Goal: Information Seeking & Learning: Find specific fact

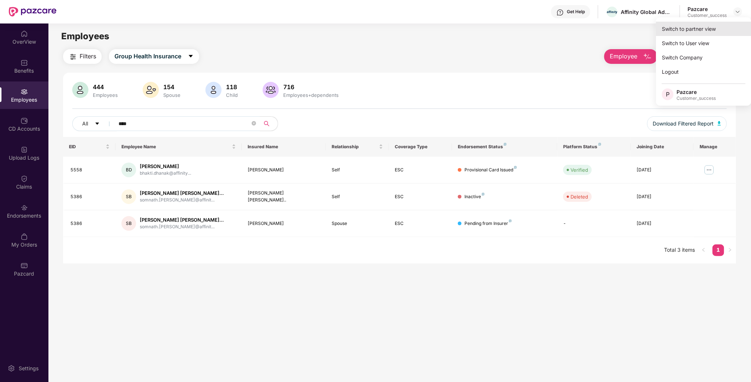
click at [707, 27] on div "Switch to partner view" at bounding box center [703, 29] width 95 height 14
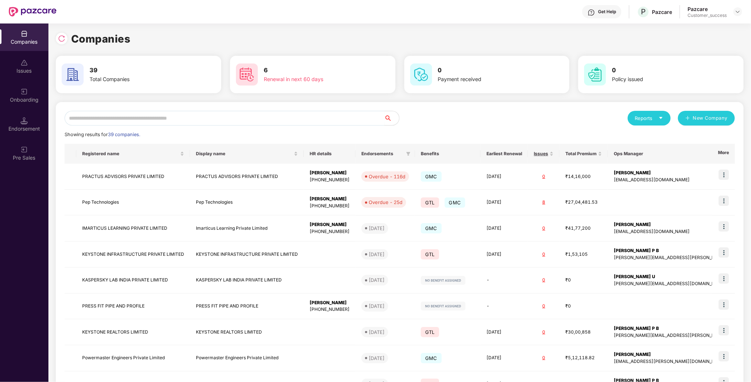
click at [164, 119] on input "text" at bounding box center [225, 118] width 320 height 15
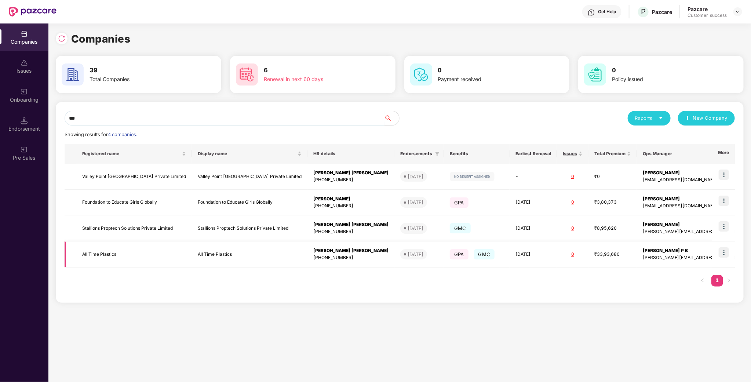
type input "***"
click at [729, 252] on img at bounding box center [724, 252] width 10 height 10
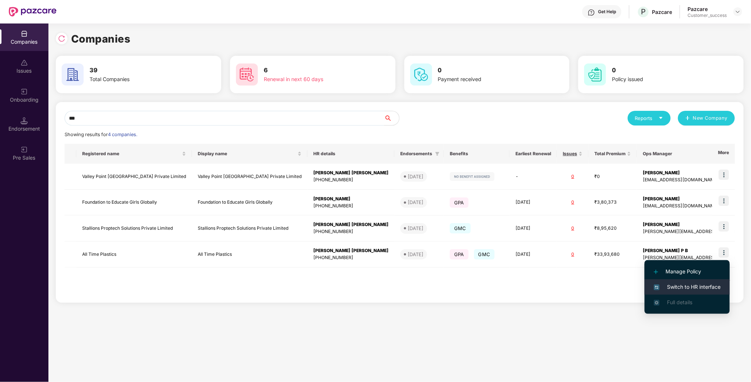
click at [694, 291] on span "Switch to HR interface" at bounding box center [687, 287] width 67 height 8
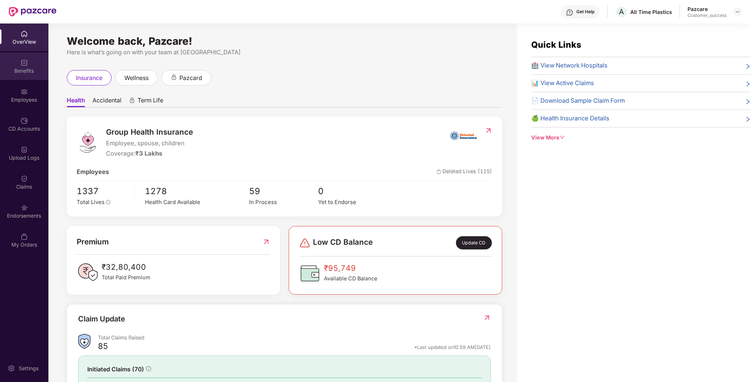
click at [25, 74] on div "Benefits" at bounding box center [24, 66] width 48 height 28
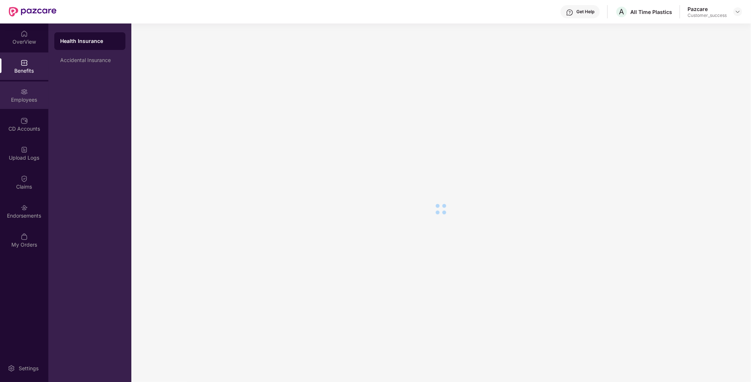
click at [26, 99] on div "Employees" at bounding box center [24, 99] width 48 height 7
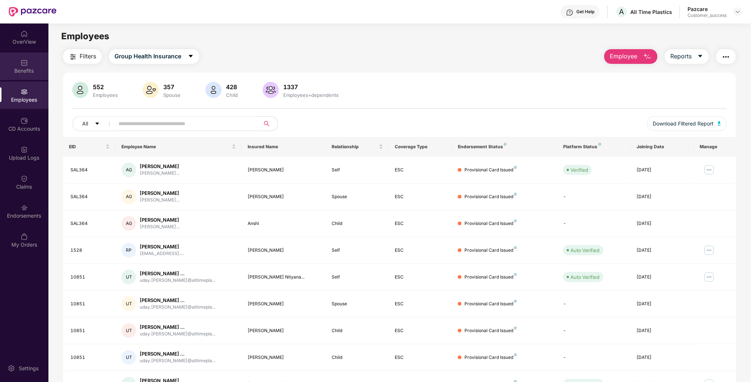
click at [26, 76] on div "Benefits" at bounding box center [24, 66] width 48 height 28
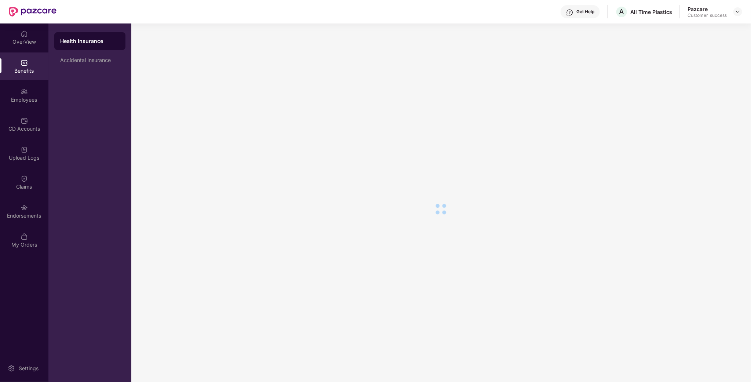
click at [77, 41] on div "Health Insurance" at bounding box center [89, 40] width 59 height 7
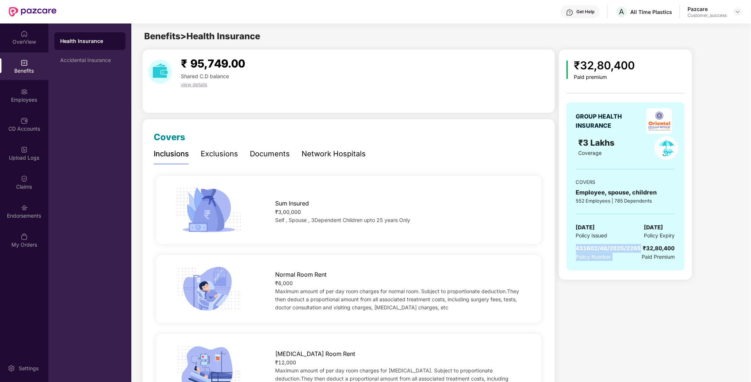
drag, startPoint x: 577, startPoint y: 250, endPoint x: 644, endPoint y: 253, distance: 66.8
click at [644, 253] on div "431602/48/2025/2265 Policy Number ₹32,80,400 Paid Premium" at bounding box center [625, 252] width 99 height 17
click at [644, 252] on div "₹32,80,400" at bounding box center [658, 248] width 33 height 9
drag, startPoint x: 642, startPoint y: 247, endPoint x: 576, endPoint y: 249, distance: 66.4
click at [576, 249] on div "GROUP HEALTH INSURANCE ₹3 Lakhs Coverage COVERS Employee, spouse, children 552 …" at bounding box center [625, 186] width 118 height 168
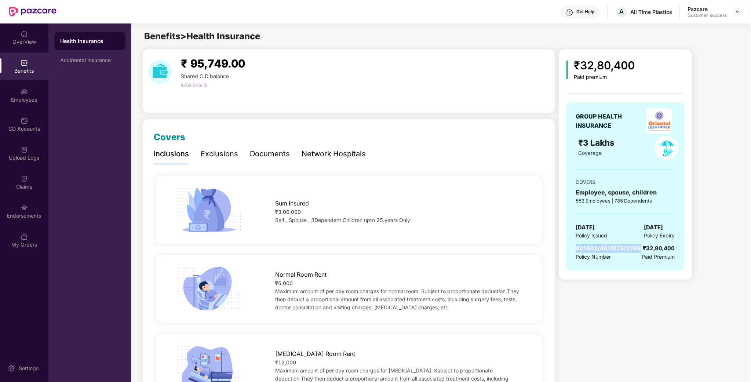
copy span "431602/48/2025/2265"
